Goal: Use online tool/utility: Utilize a website feature to perform a specific function

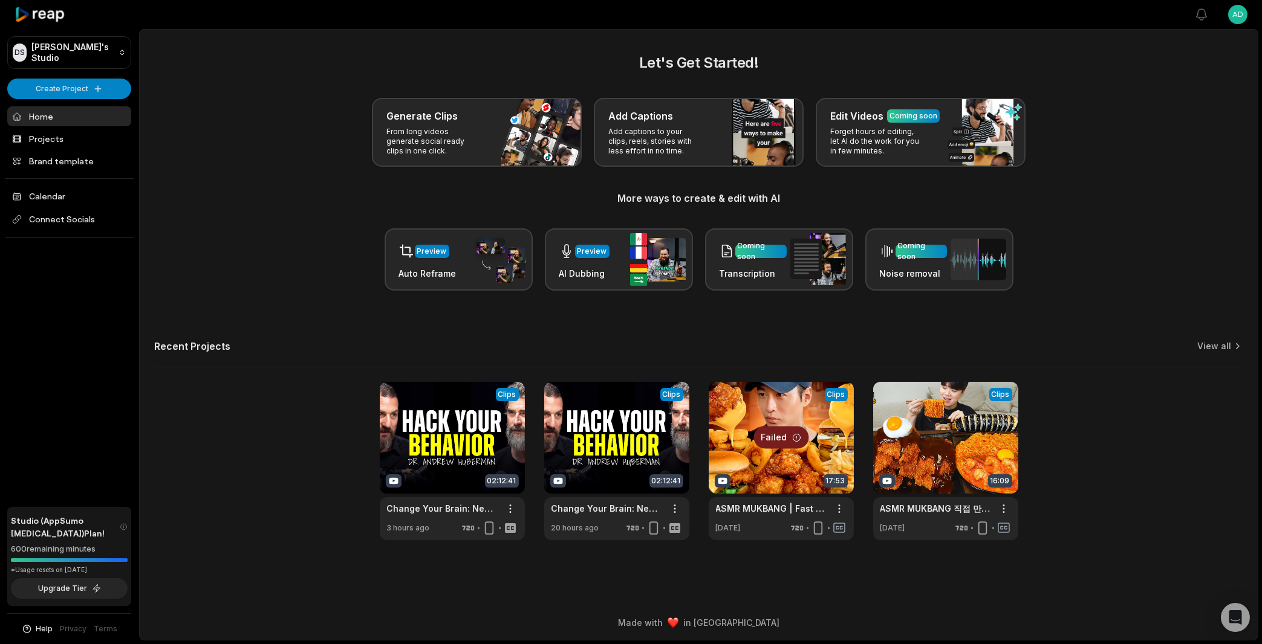
click at [13, 546] on div "600 remaining minutes" at bounding box center [69, 549] width 117 height 12
drag, startPoint x: 11, startPoint y: 545, endPoint x: 109, endPoint y: 559, distance: 99.6
click at [109, 559] on div "Studio (AppSumo [MEDICAL_DATA]) Plan! 600 remaining minutes *Usage resets on [D…" at bounding box center [69, 557] width 124 height 100
click at [178, 542] on main "Let's Get Started! Generate Clips From long videos generate social ready clips …" at bounding box center [699, 318] width 1118 height 576
click at [474, 441] on link at bounding box center [452, 461] width 145 height 158
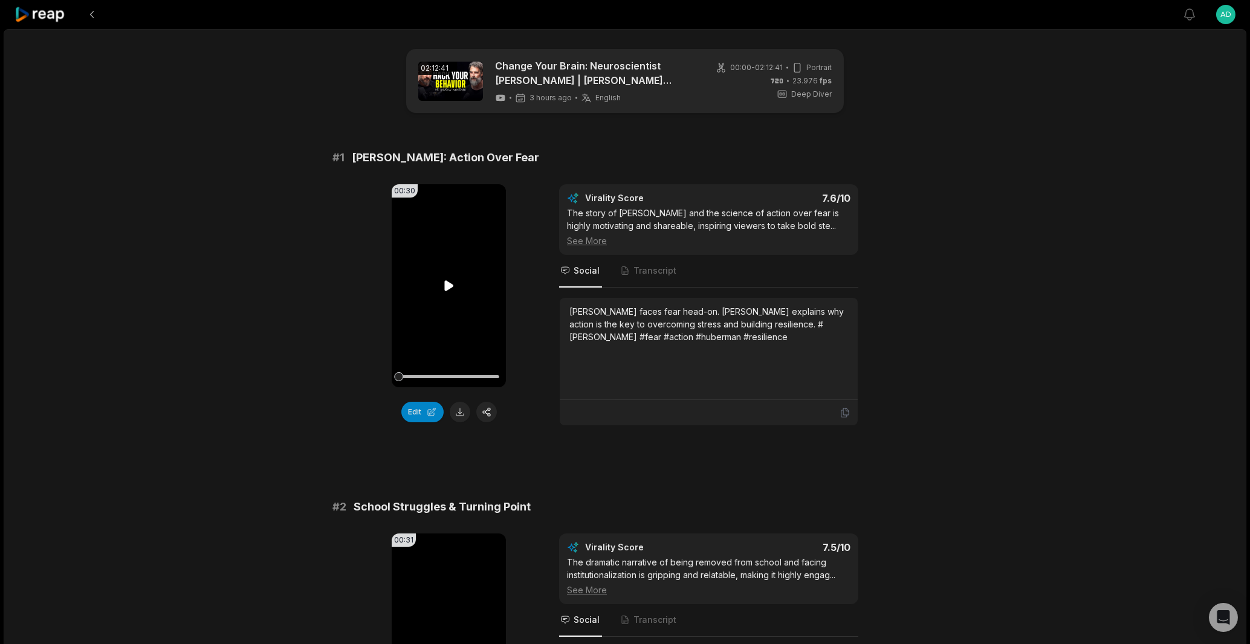
click at [446, 285] on icon at bounding box center [448, 286] width 9 height 10
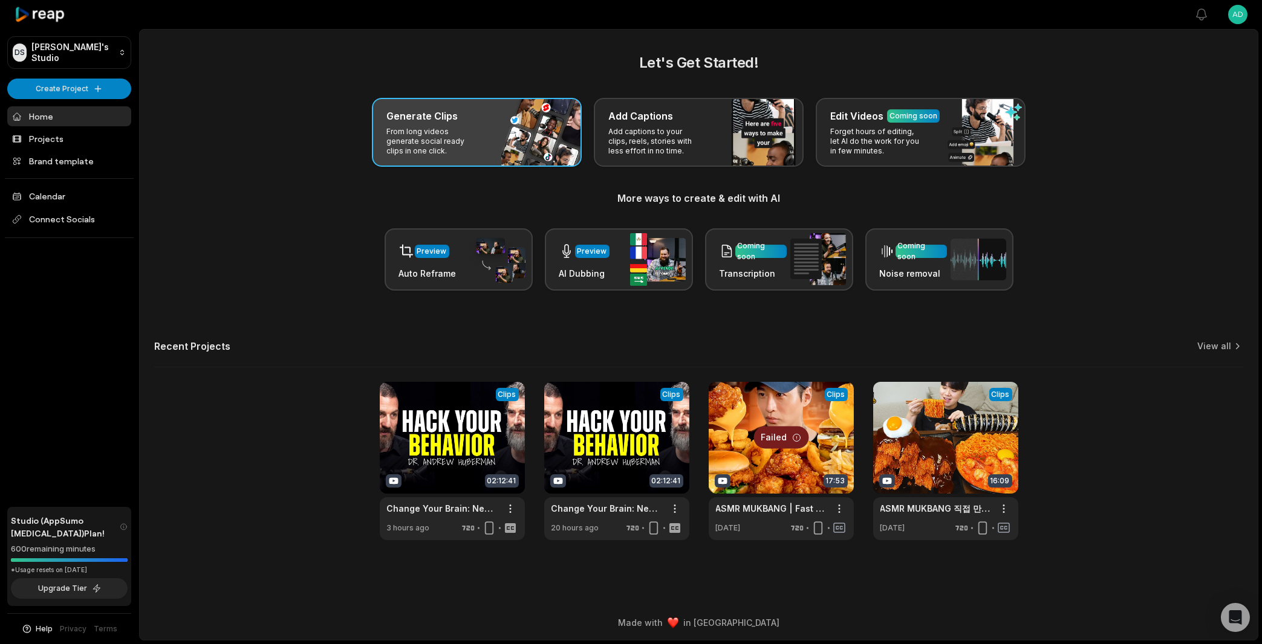
click at [504, 137] on div "Generate Clips From long videos generate social ready clips in one click." at bounding box center [477, 132] width 210 height 69
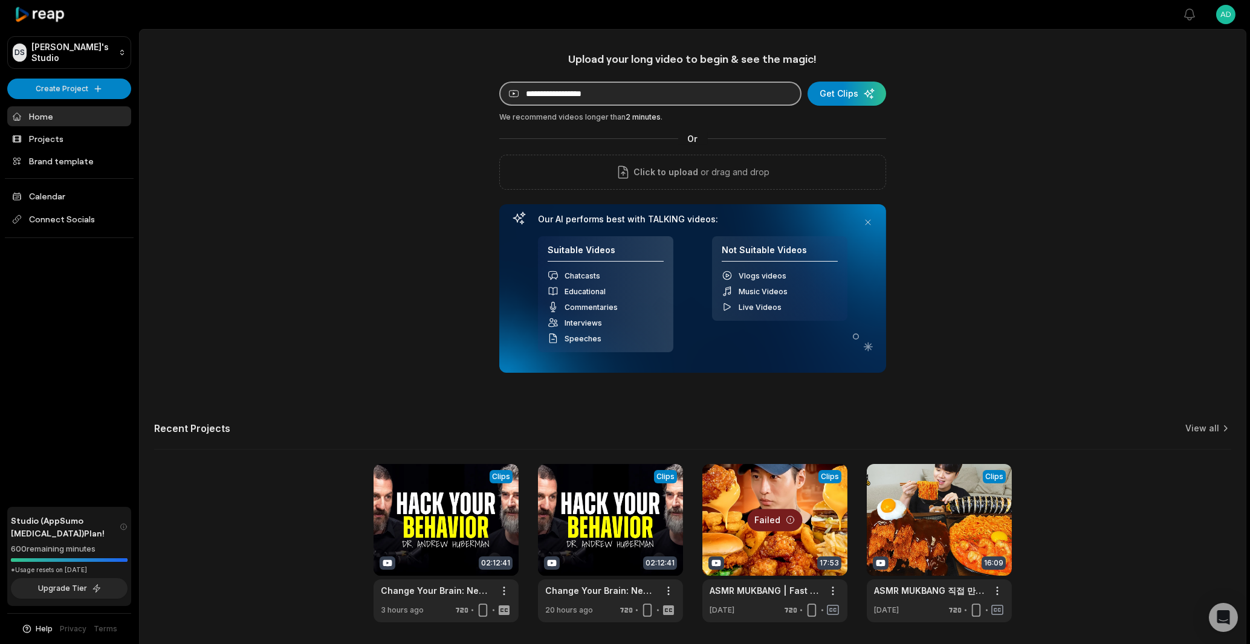
click at [567, 91] on input at bounding box center [650, 94] width 302 height 24
paste input "**********"
type input "**********"
click at [838, 90] on div "submit" at bounding box center [847, 94] width 79 height 24
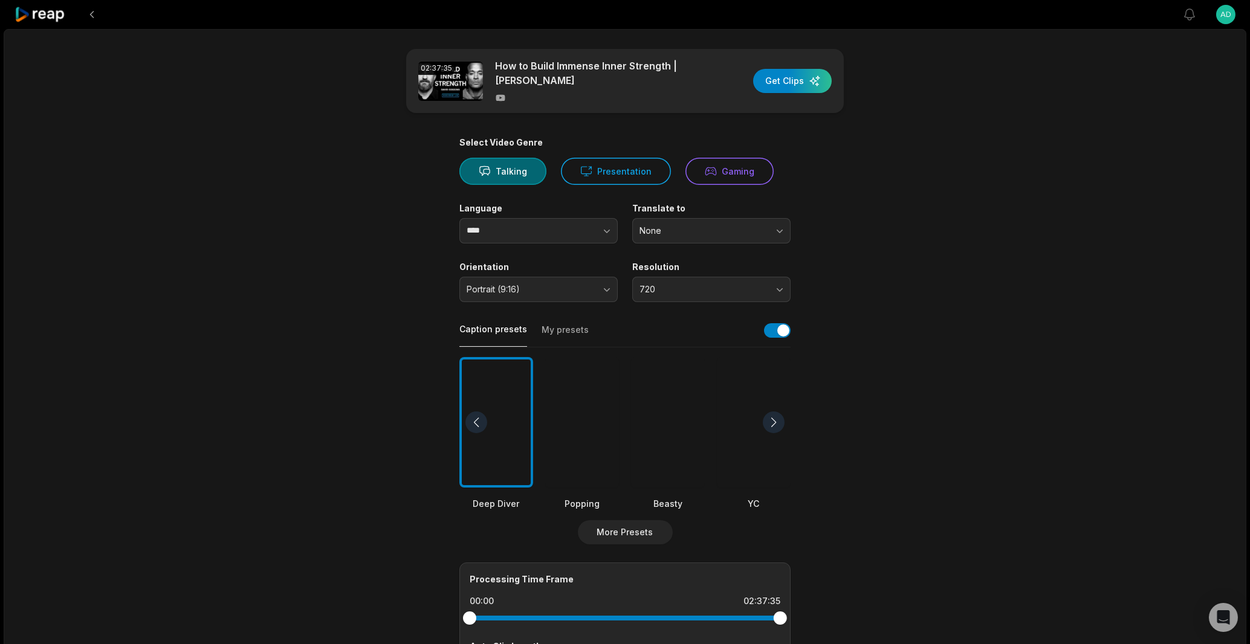
click at [936, 193] on div "02:37:35 How to Build Immense Inner Strength | [PERSON_NAME] Get Clips Select V…" at bounding box center [625, 451] width 1243 height 844
click at [733, 290] on span "720" at bounding box center [703, 289] width 127 height 11
click at [709, 349] on div "1080" at bounding box center [711, 340] width 152 height 20
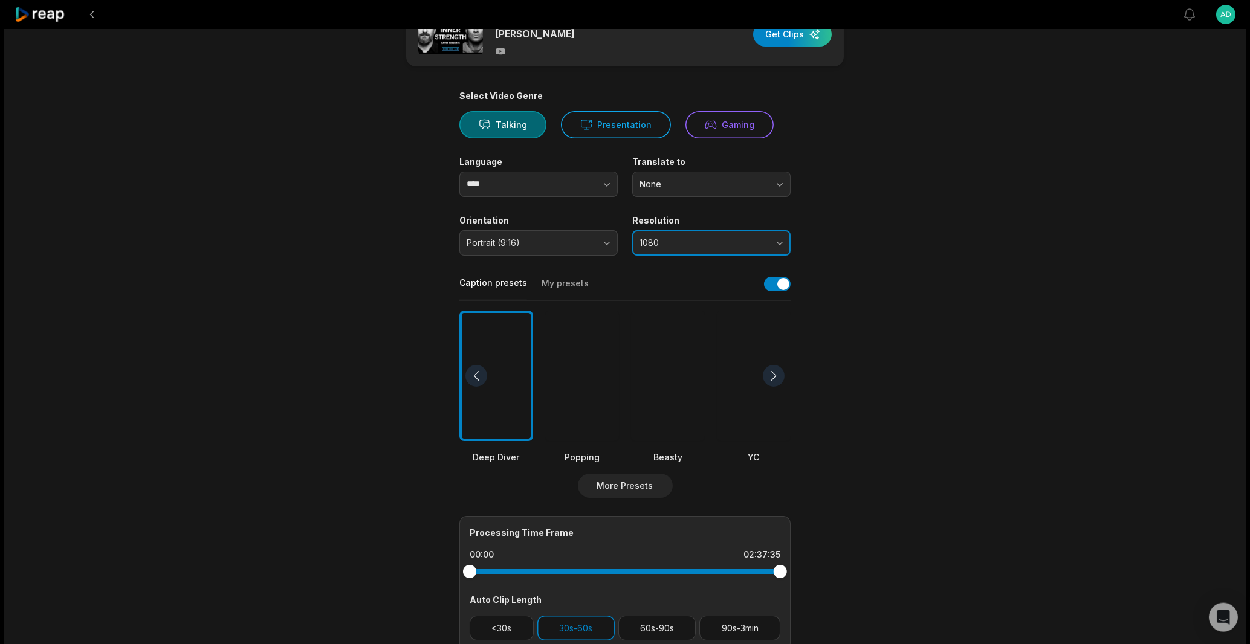
scroll to position [48, 0]
click at [775, 372] on div at bounding box center [774, 375] width 22 height 22
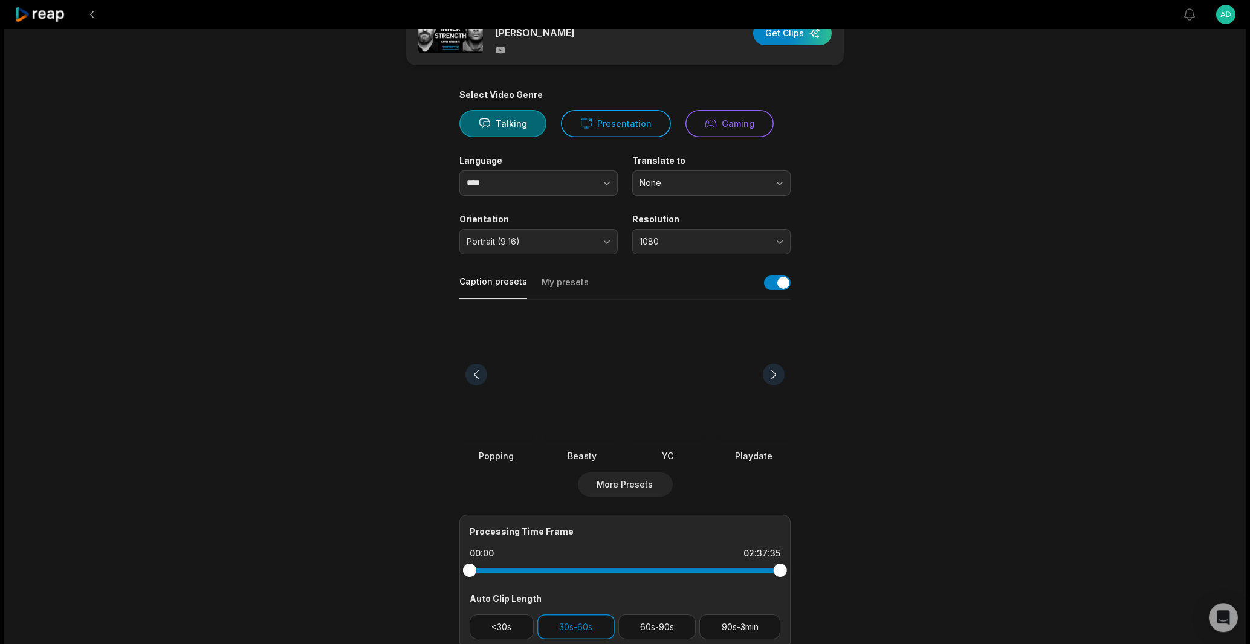
click at [775, 372] on div at bounding box center [774, 375] width 22 height 22
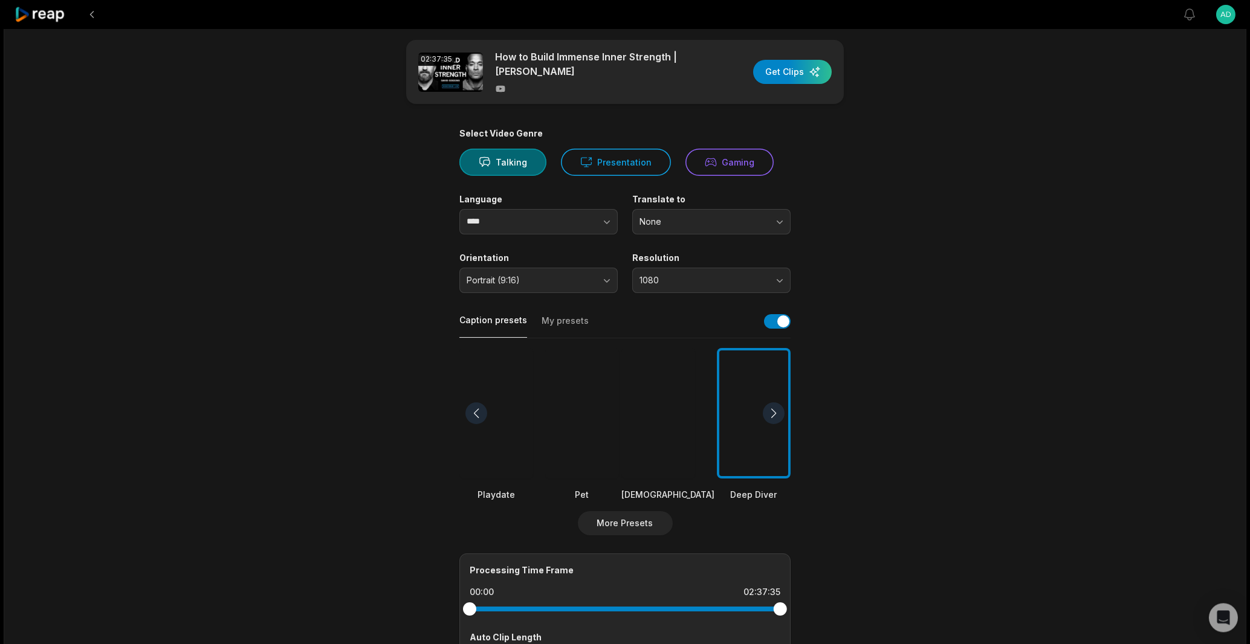
scroll to position [0, 0]
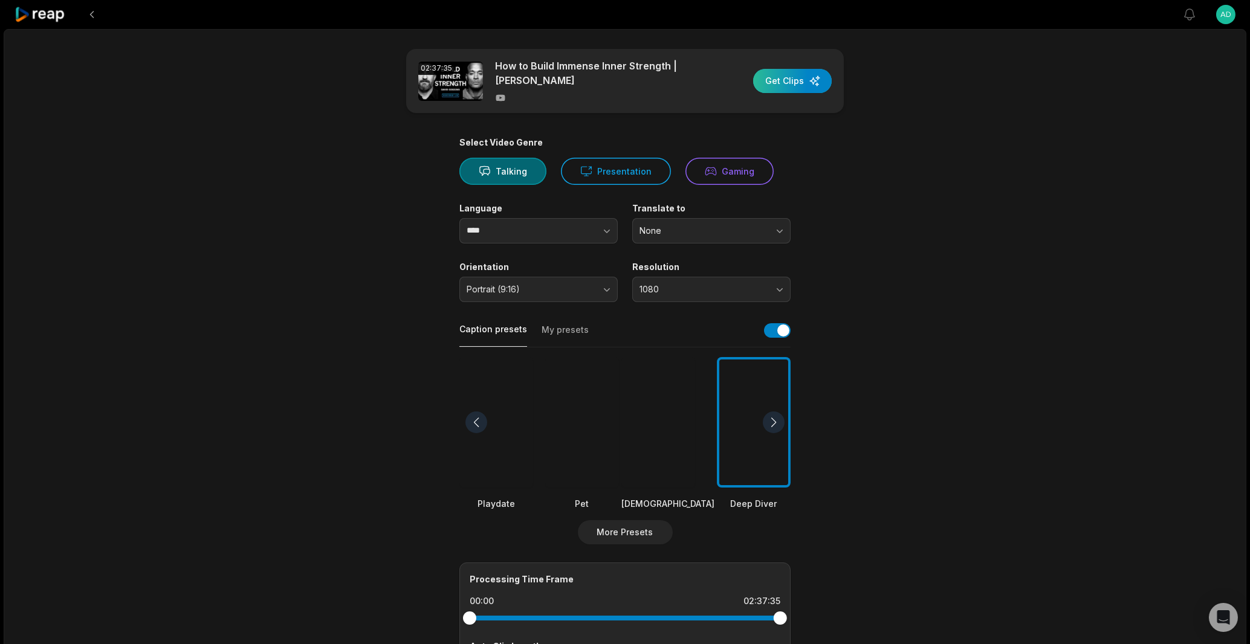
click at [798, 77] on div "button" at bounding box center [792, 81] width 79 height 24
